Goal: Information Seeking & Learning: Learn about a topic

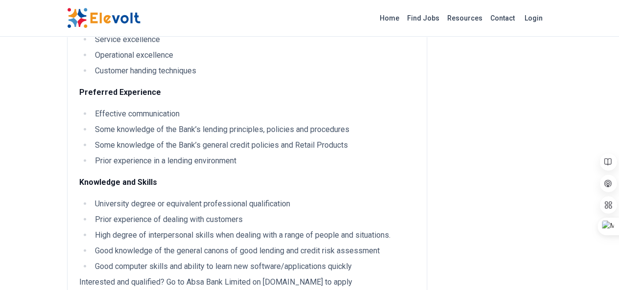
scroll to position [1125, 0]
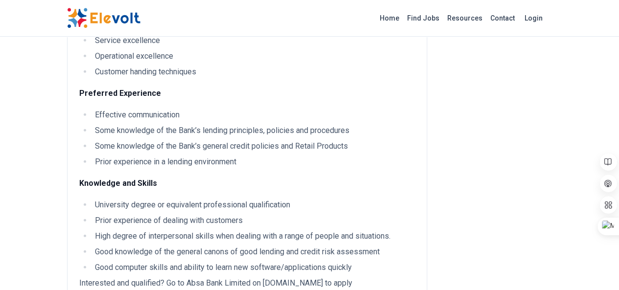
drag, startPoint x: 354, startPoint y: 188, endPoint x: 203, endPoint y: 124, distance: 163.7
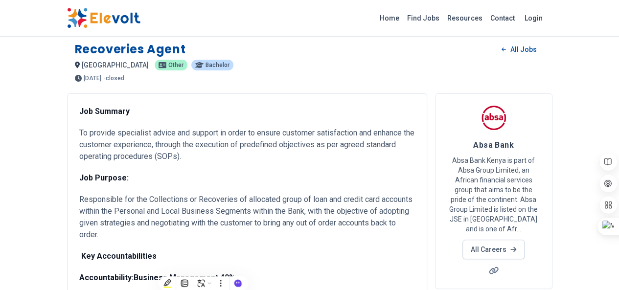
scroll to position [0, 0]
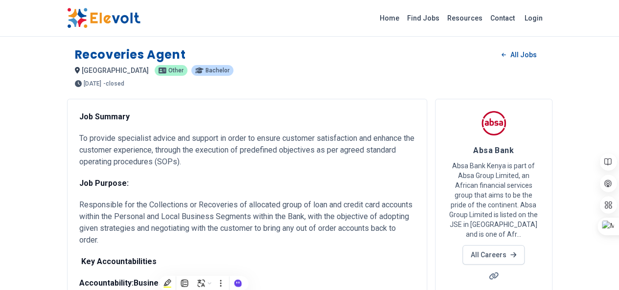
copy div "Job Summary To provide specialist advice and support in order to ensure custome…"
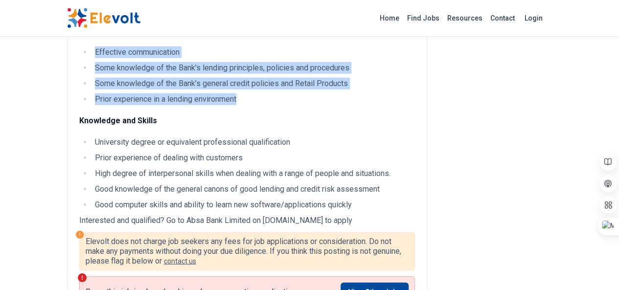
scroll to position [1176, 0]
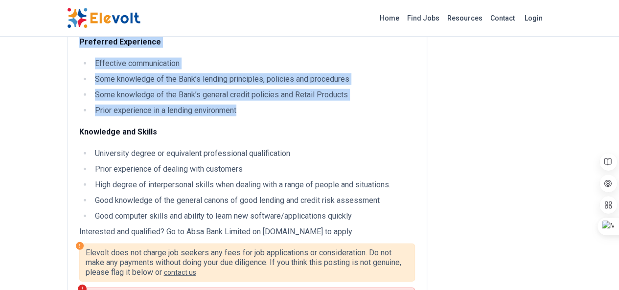
drag, startPoint x: 17, startPoint y: 55, endPoint x: 355, endPoint y: 135, distance: 348.0
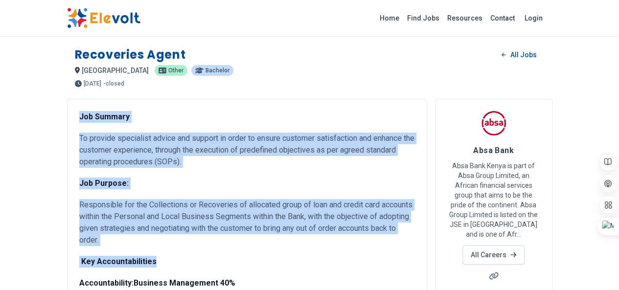
drag, startPoint x: 19, startPoint y: 115, endPoint x: 115, endPoint y: 230, distance: 150.7
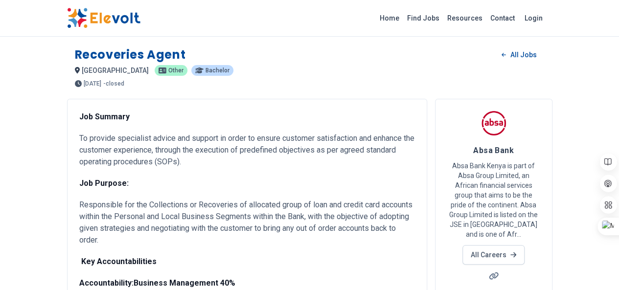
click at [145, 133] on p "To provide specialist advice and support in order to ensure customer satisfacti…" at bounding box center [247, 150] width 336 height 35
drag, startPoint x: 15, startPoint y: 51, endPoint x: 145, endPoint y: 54, distance: 130.2
click at [145, 54] on div "Recoveries Agent All Jobs [GEOGRAPHIC_DATA] KE Other Bachelor [DATE] [DATE] [DA…" at bounding box center [309, 63] width 485 height 48
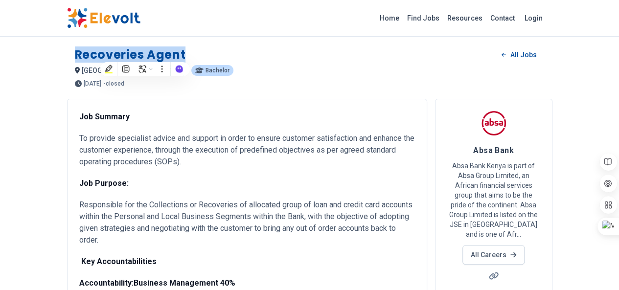
click at [67, 56] on div "Recoveries Agent All Jobs [GEOGRAPHIC_DATA] KE Other Bachelor [DATE] [DATE] [DA…" at bounding box center [309, 63] width 485 height 48
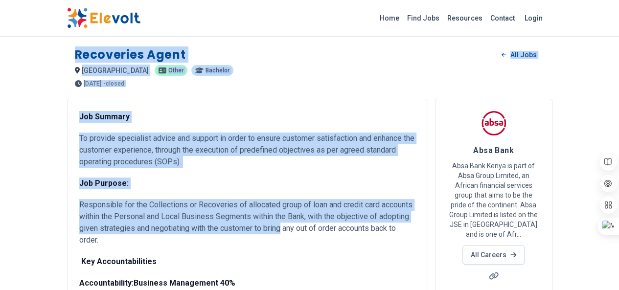
drag, startPoint x: 16, startPoint y: 52, endPoint x: 294, endPoint y: 222, distance: 326.1
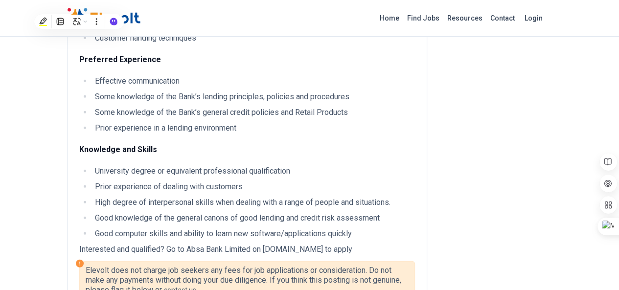
scroll to position [1174, 0]
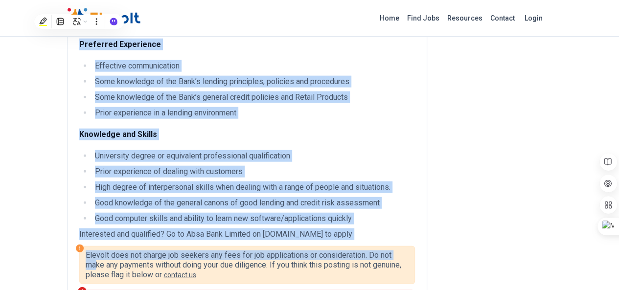
click at [348, 228] on p "Interested and qualified? Go to Absa Bank Limited on [DOMAIN_NAME] to apply" at bounding box center [247, 234] width 336 height 12
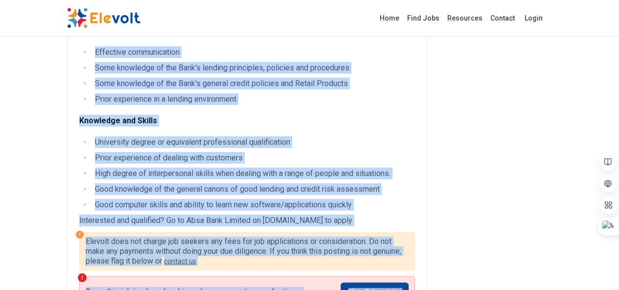
scroll to position [1276, 0]
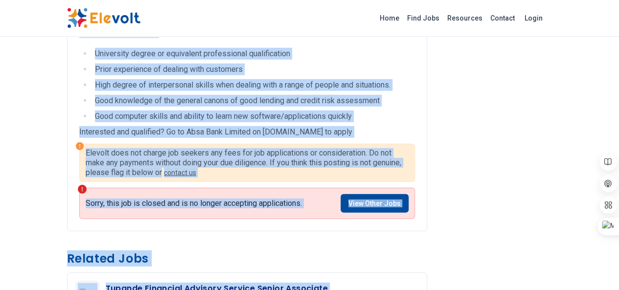
drag, startPoint x: 18, startPoint y: 53, endPoint x: 344, endPoint y: 43, distance: 326.4
copy div "Loremipsum Dolor Sit Amet consect AD Elits Doeiusmo 34 tempor inc 80/46/9577 05…"
